Goal: Use online tool/utility: Utilize a website feature to perform a specific function

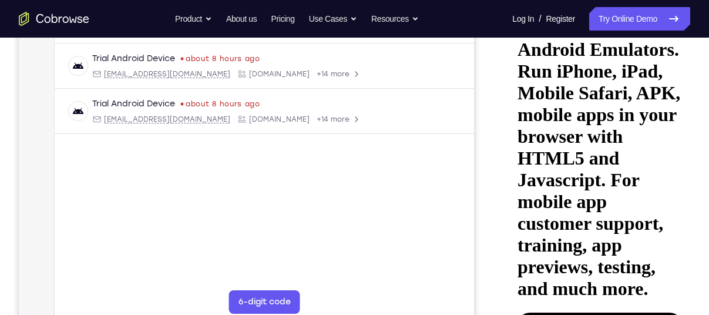
scroll to position [219, 0]
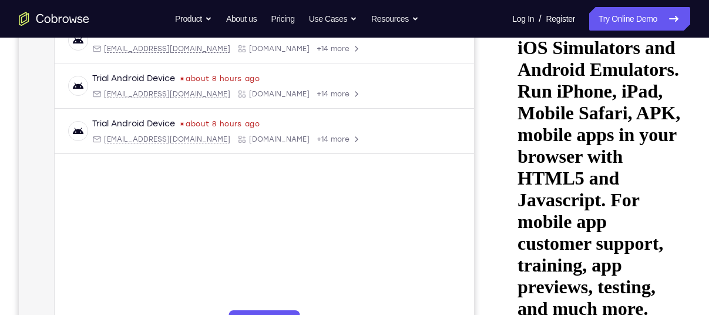
scroll to position [240, 0]
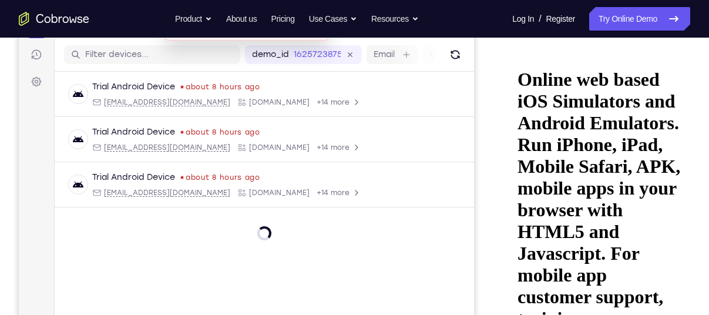
scroll to position [142, 0]
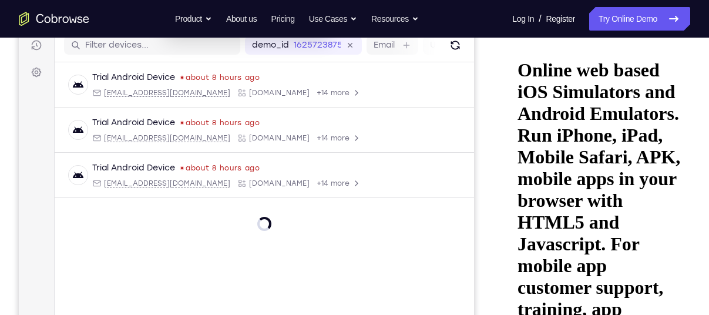
scroll to position [153, 0]
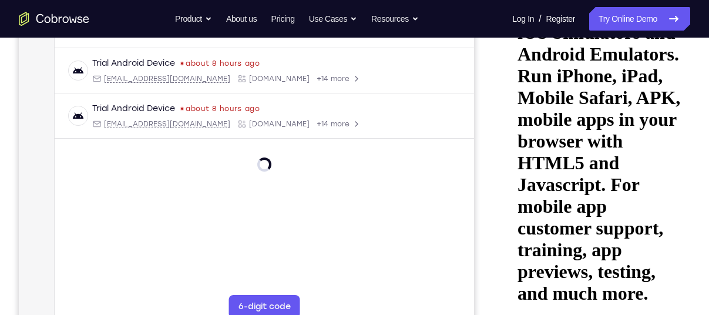
scroll to position [215, 0]
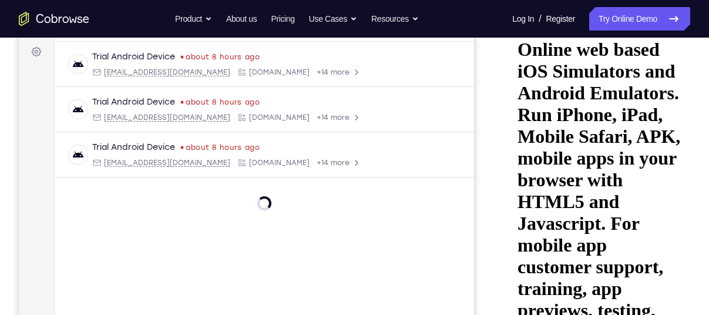
scroll to position [166, 0]
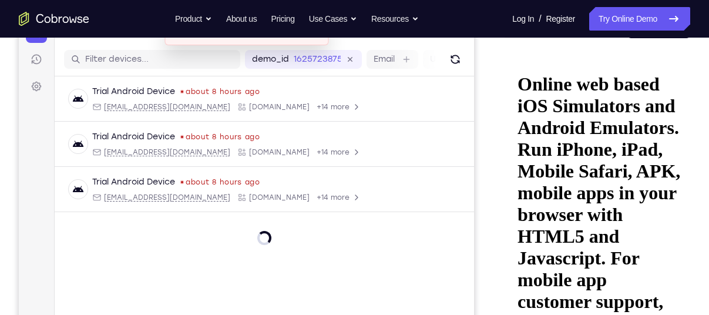
scroll to position [137, 0]
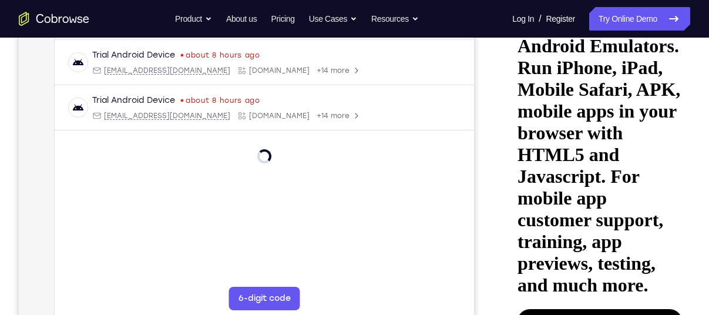
scroll to position [226, 0]
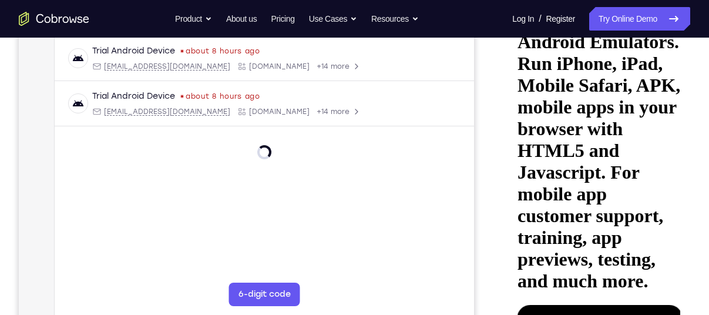
scroll to position [231, 0]
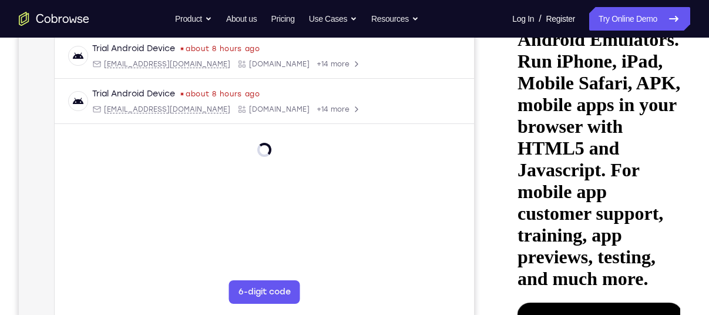
scroll to position [223, 0]
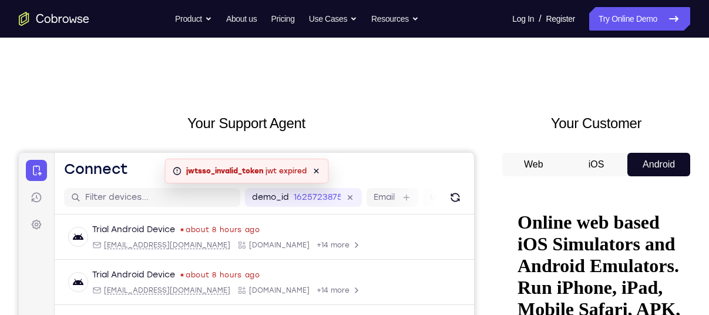
scroll to position [13, 0]
